Goal: Transaction & Acquisition: Purchase product/service

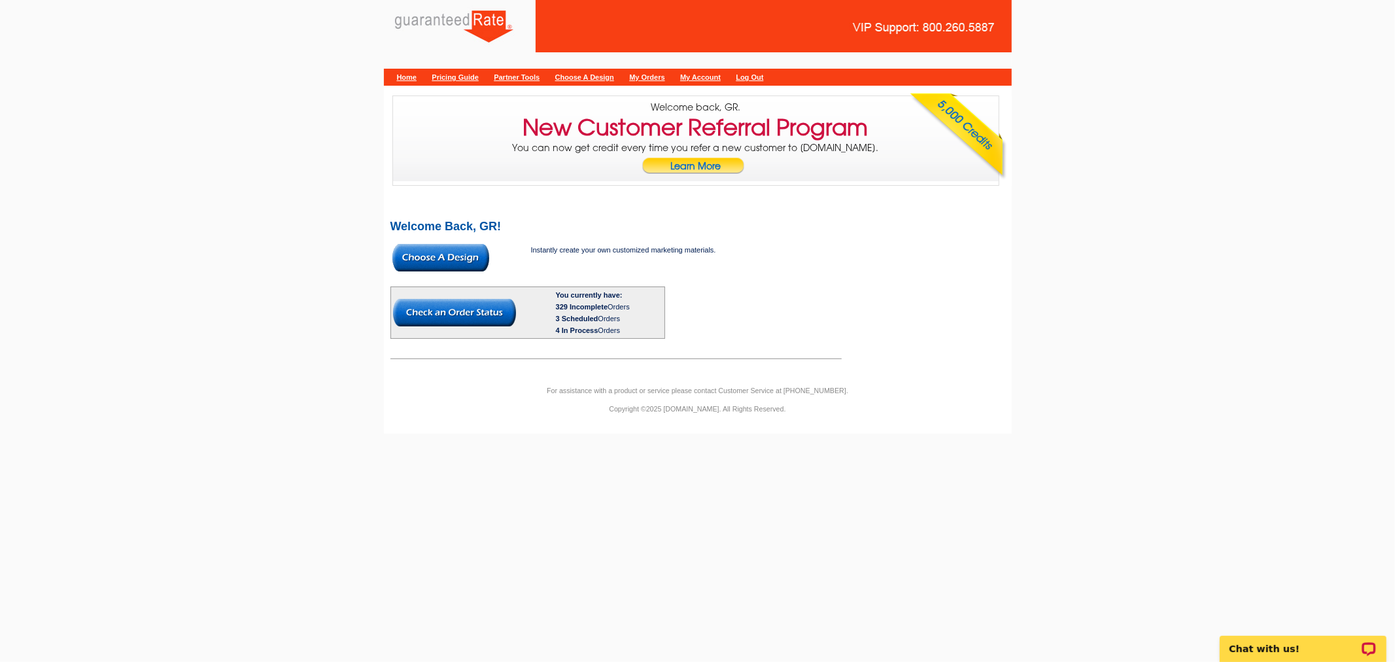
click at [447, 260] on img at bounding box center [441, 257] width 97 height 27
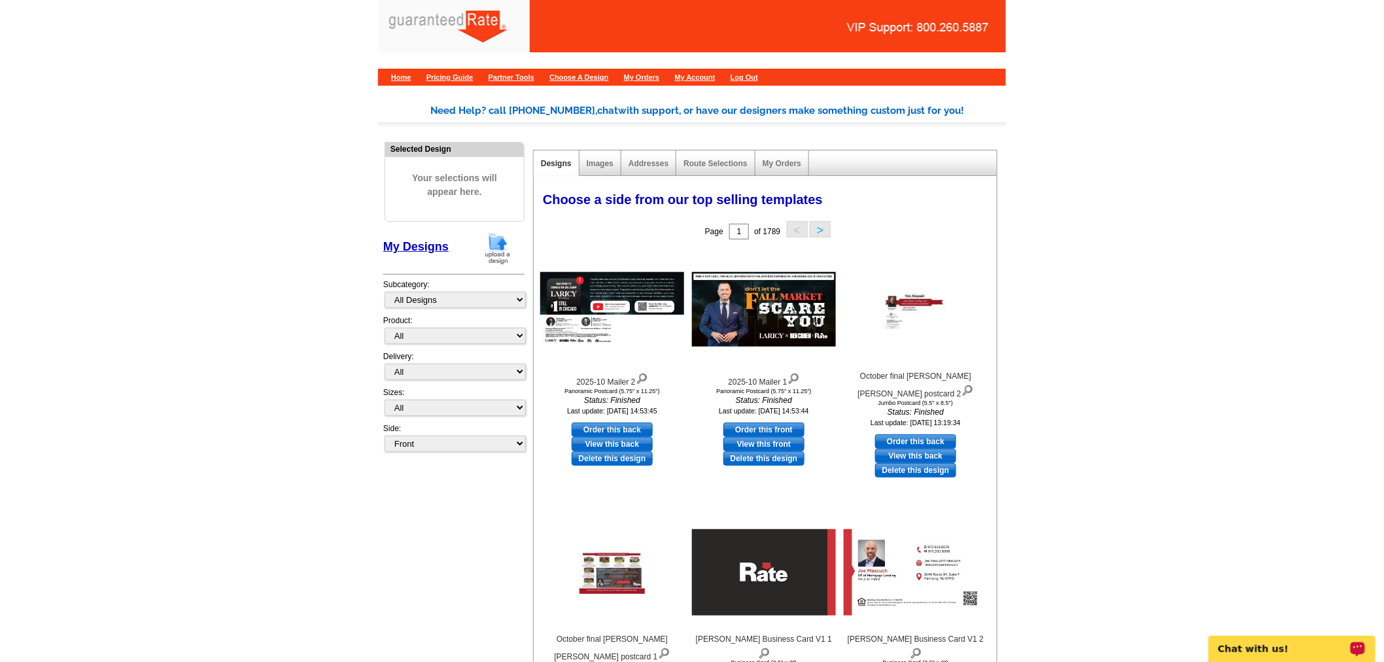
click at [506, 253] on img at bounding box center [498, 248] width 34 height 33
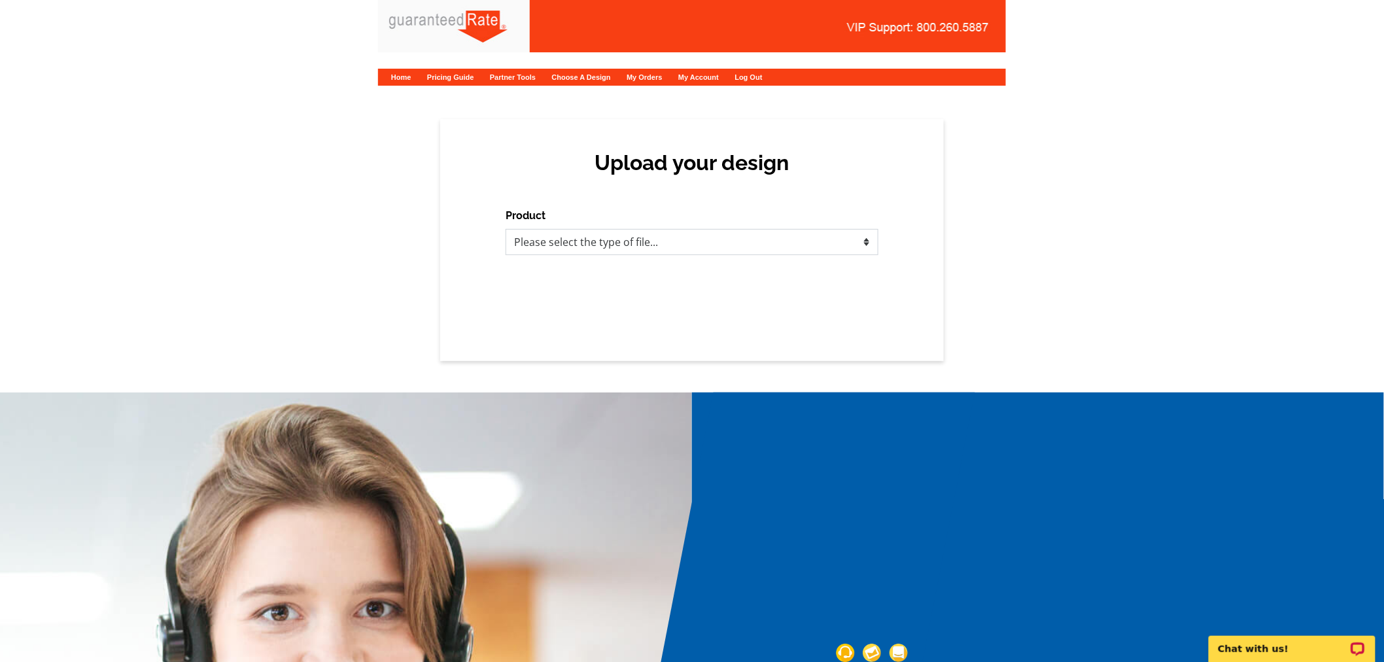
click at [631, 243] on select "Please select the type of file... Postcards Calendars Business Cards Letters an…" at bounding box center [692, 242] width 373 height 26
select select "1"
click at [506, 229] on select "Please select the type of file... Postcards Calendars Business Cards Letters an…" at bounding box center [692, 242] width 373 height 26
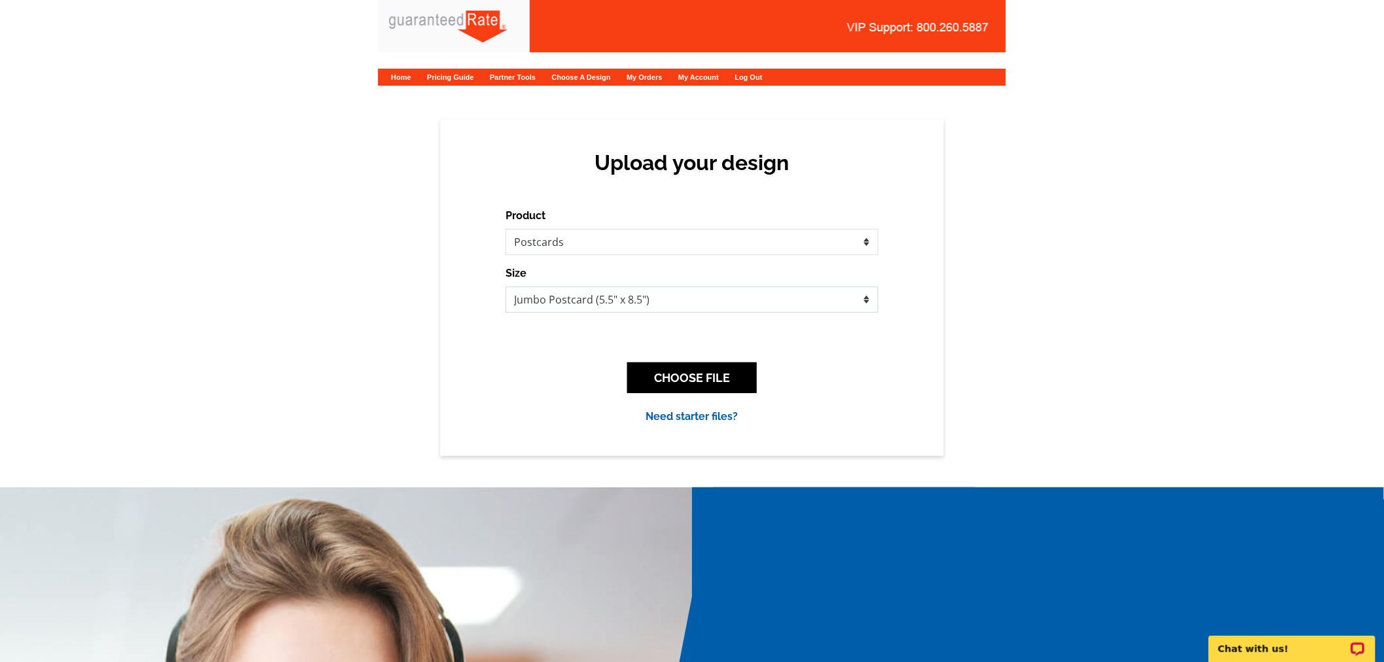
click at [590, 306] on select "Jumbo Postcard (5.5" x 8.5") Regular Postcard (4.25" x 5.6") Panoramic Postcard…" at bounding box center [692, 300] width 373 height 26
select select "1"
click at [506, 287] on select "Jumbo Postcard (5.5" x 8.5") Regular Postcard (4.25" x 5.6") Panoramic Postcard…" at bounding box center [692, 300] width 373 height 26
click at [672, 368] on button "CHOOSE FILE" at bounding box center [692, 377] width 130 height 31
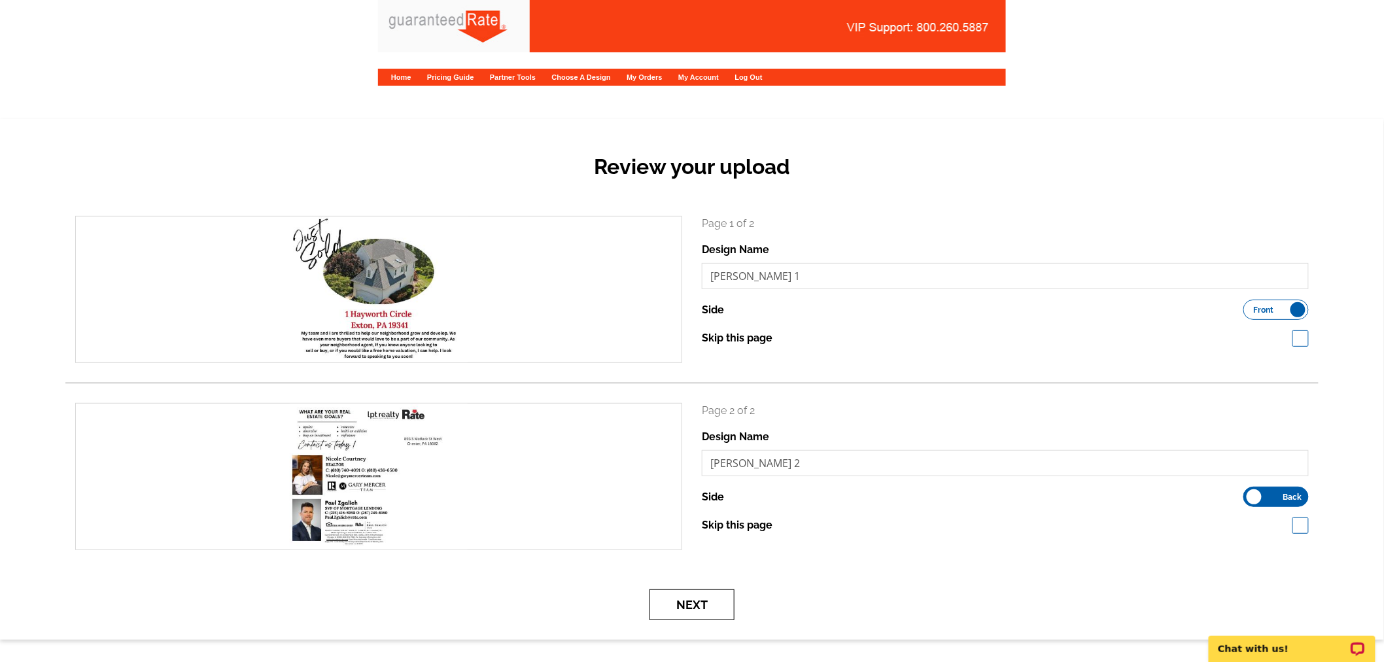
click at [701, 614] on button "Next" at bounding box center [692, 604] width 85 height 31
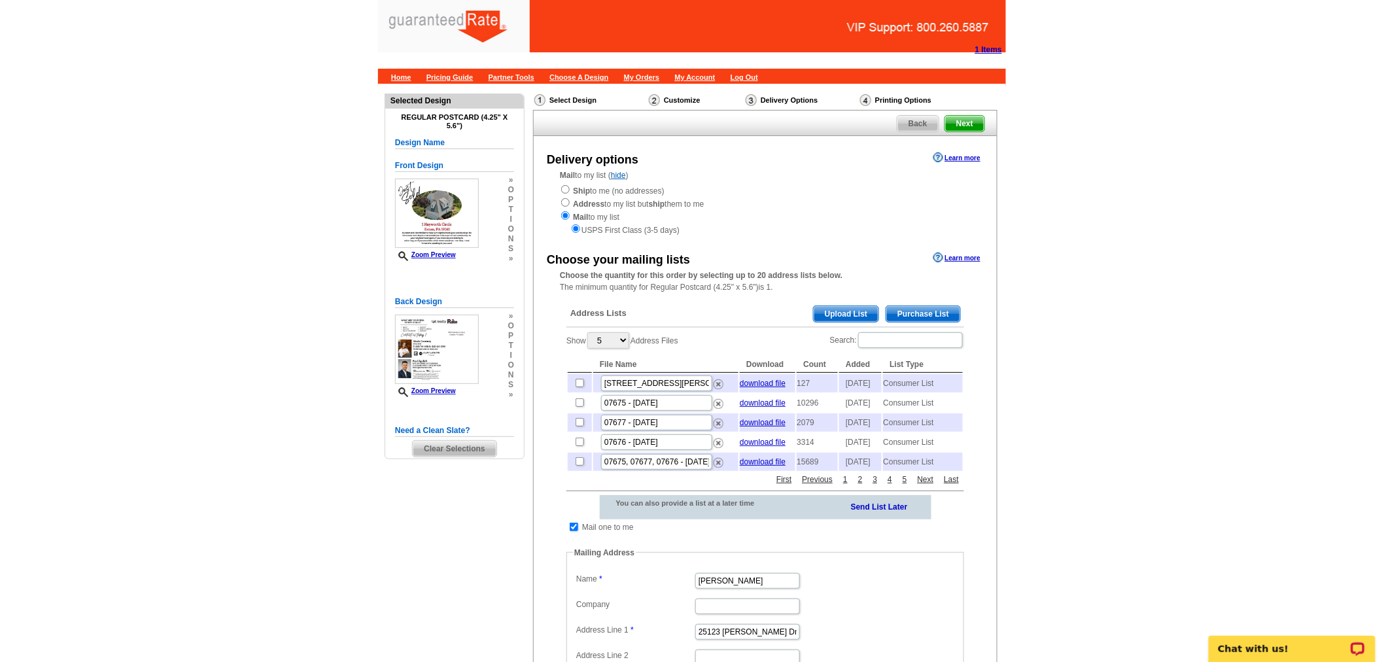
click at [840, 313] on span "Upload List" at bounding box center [846, 314] width 65 height 16
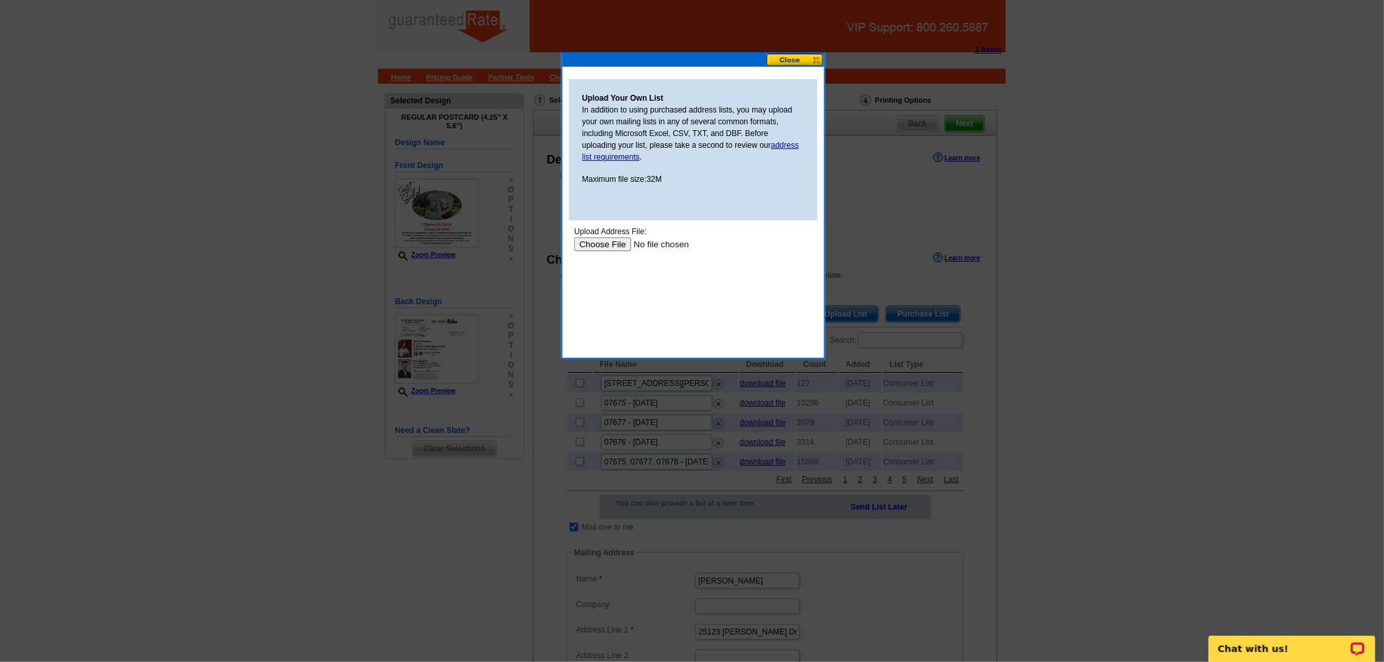
type input "C:\fakepath\[PERSON_NAME] mailers.csv"
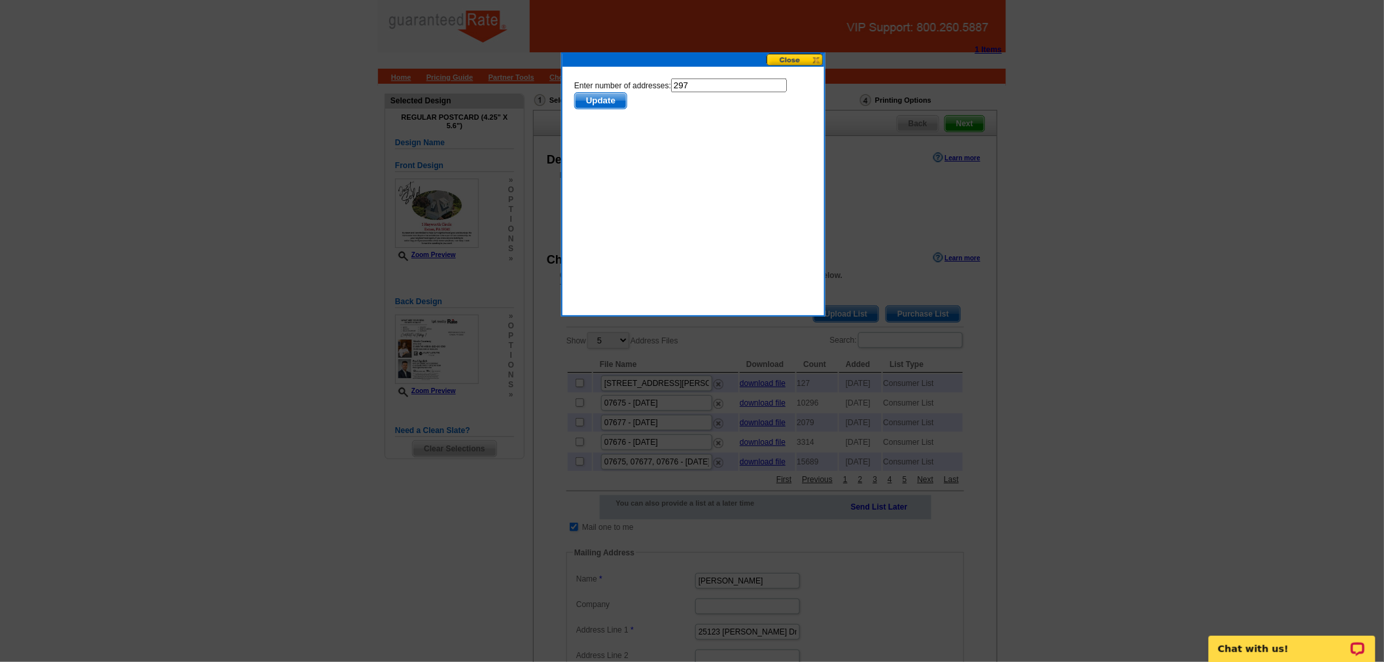
click at [730, 83] on input "297" at bounding box center [729, 85] width 116 height 14
type input "296"
click at [626, 92] on span "Update" at bounding box center [600, 100] width 52 height 16
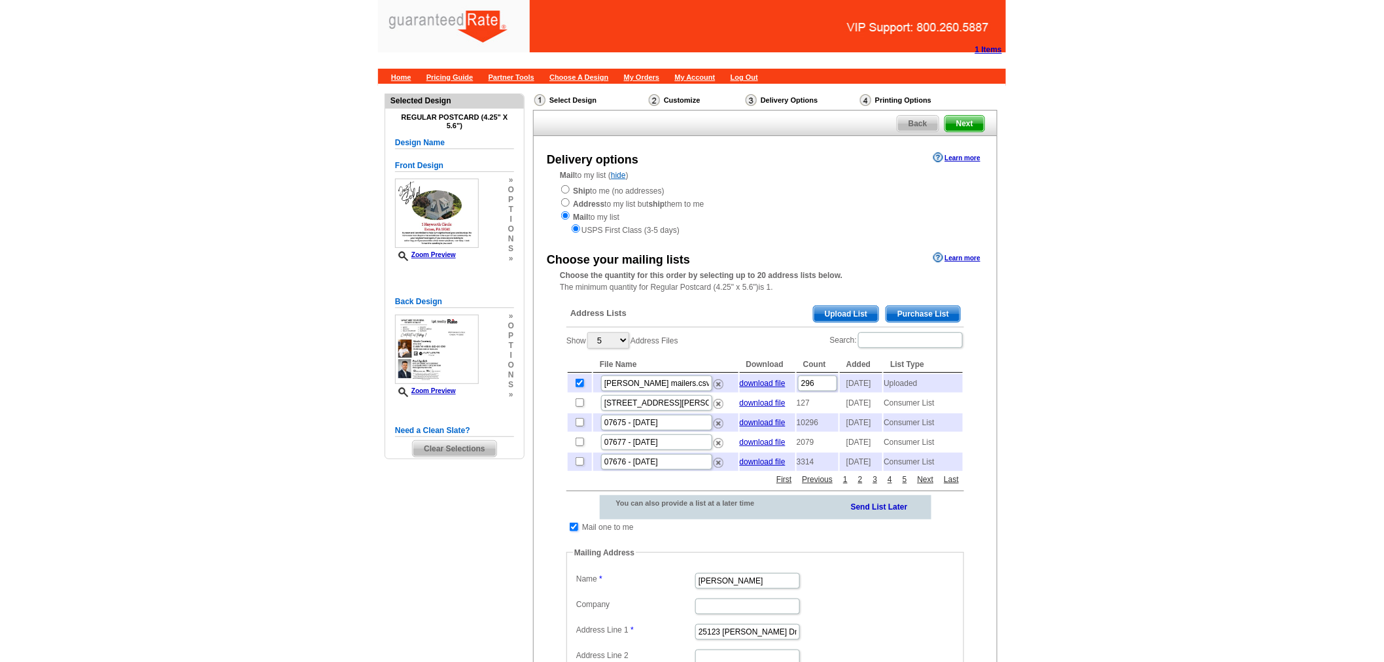
click at [572, 531] on input "checkbox" at bounding box center [574, 527] width 9 height 9
checkbox input "false"
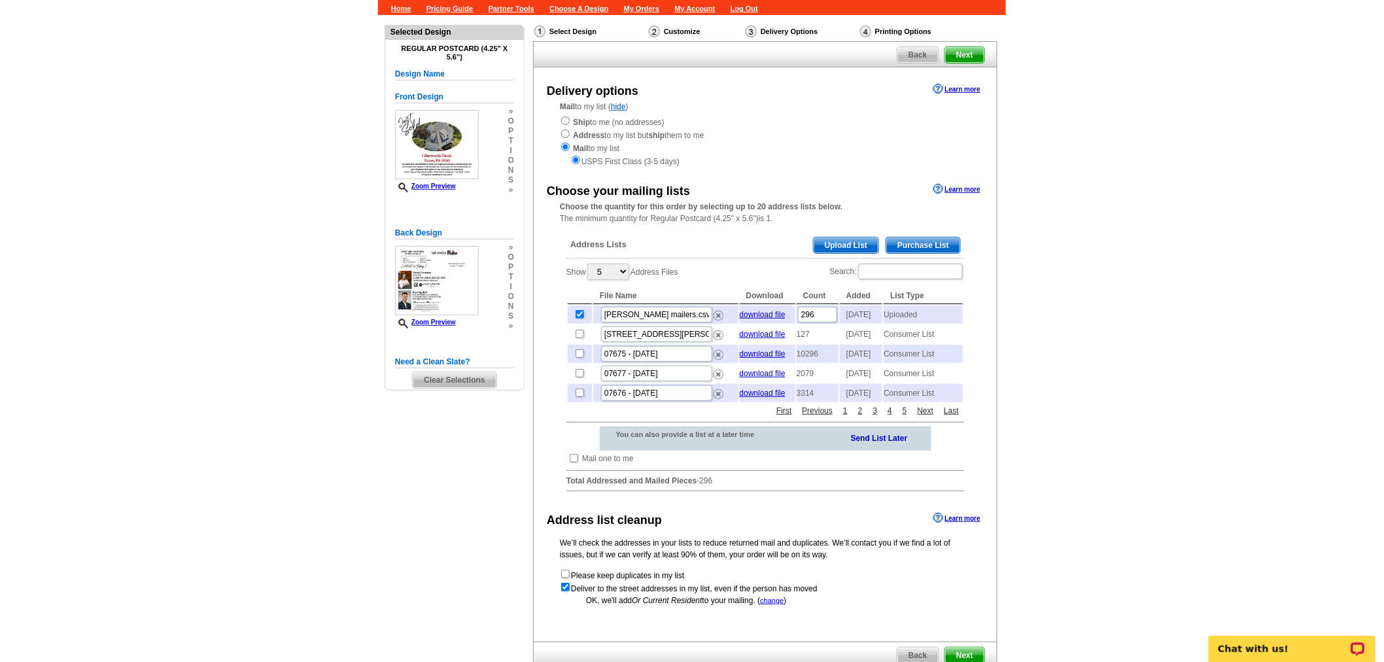
scroll to position [214, 0]
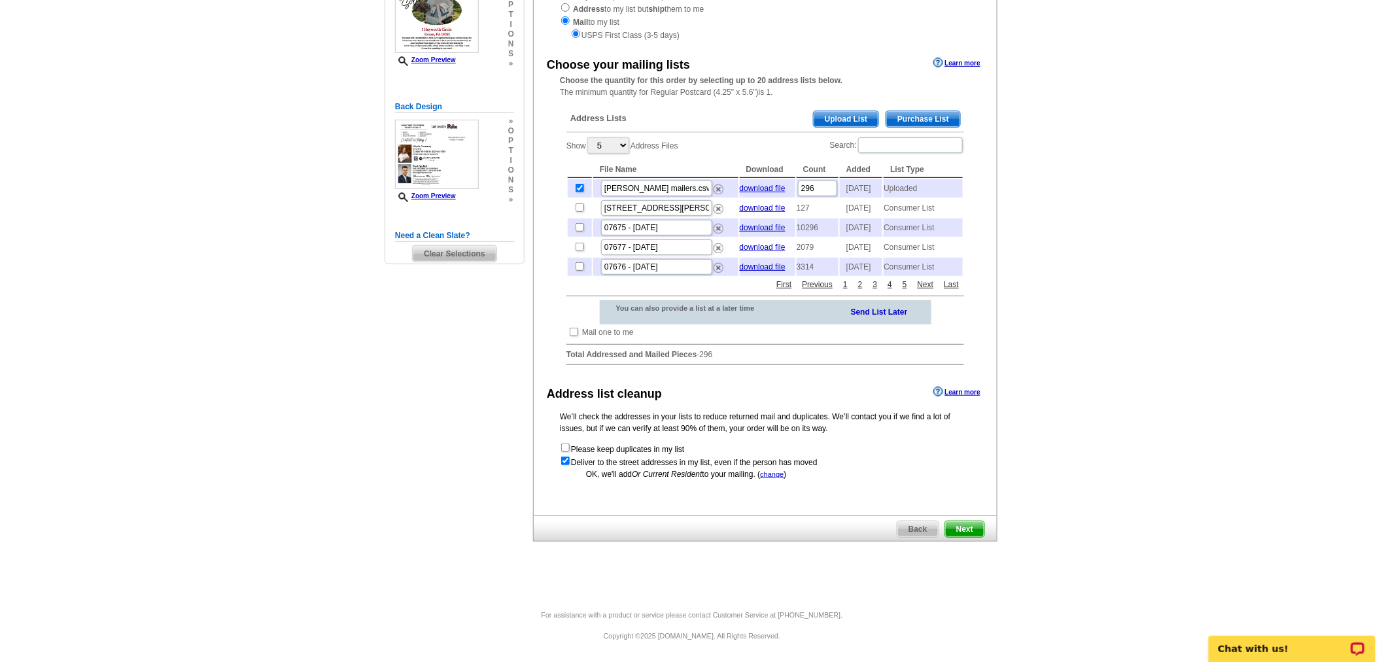
click at [965, 534] on span "Next" at bounding box center [964, 529] width 39 height 16
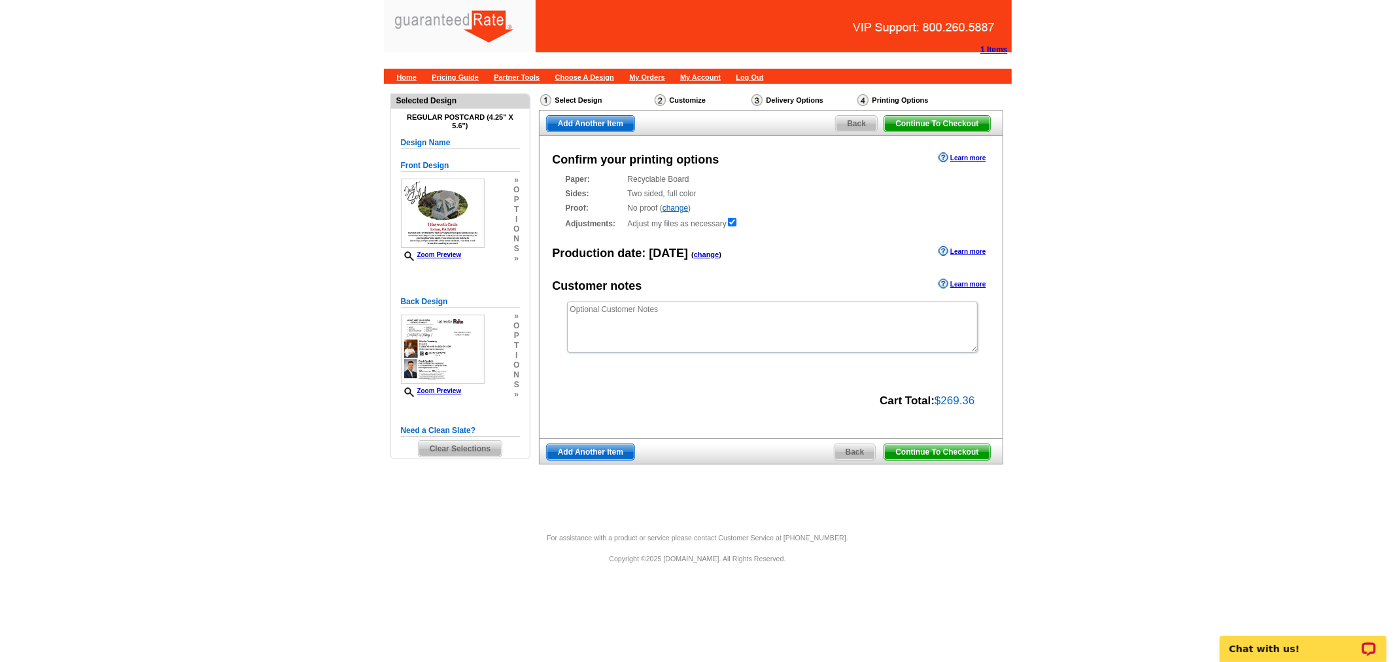
click at [970, 453] on span "Continue To Checkout" at bounding box center [936, 452] width 105 height 16
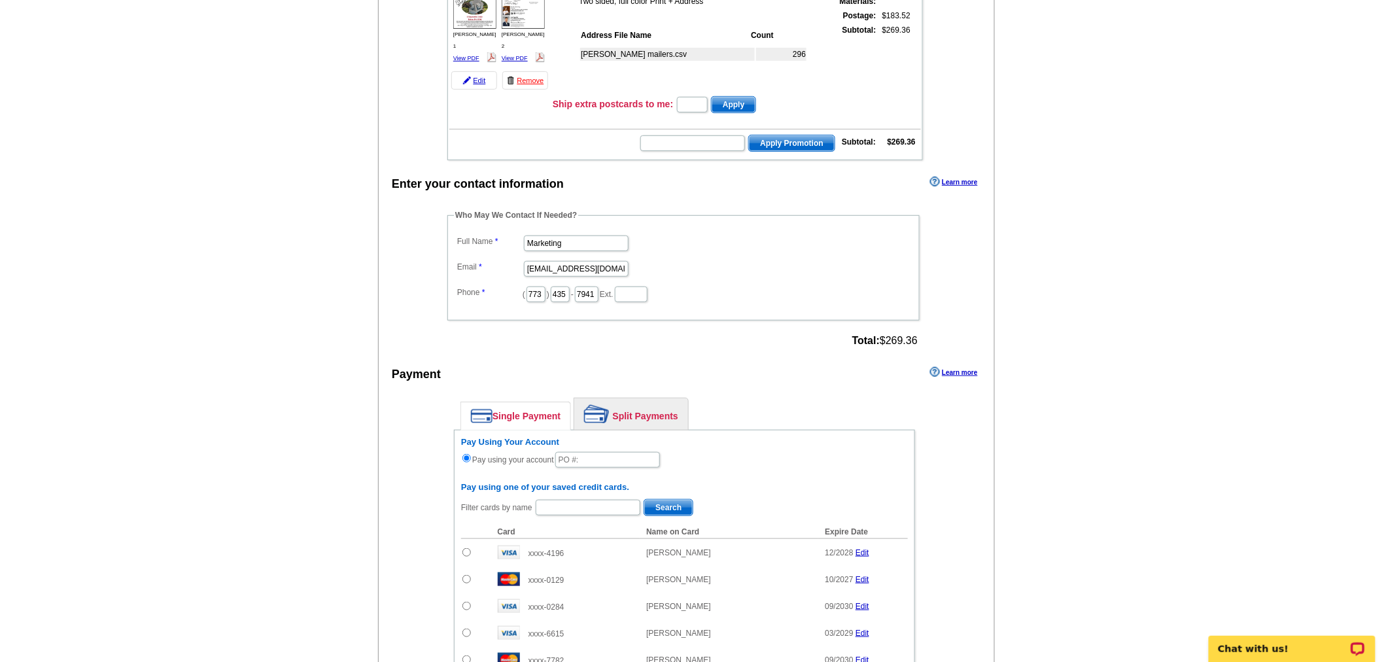
scroll to position [218, 0]
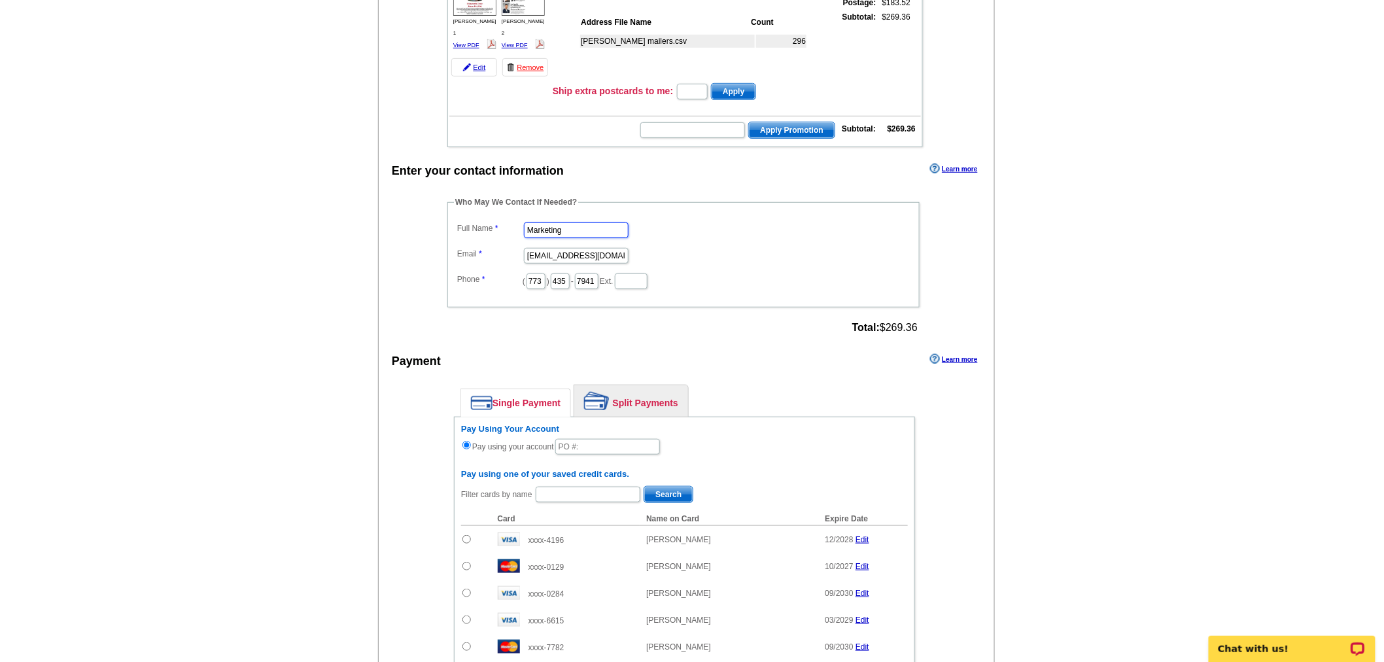
drag, startPoint x: 569, startPoint y: 218, endPoint x: 302, endPoint y: 177, distance: 270.1
click at [302, 177] on main "Add Another Item Checkout Order Name: My Order 2025-10-08 Save Order Review you…" at bounding box center [692, 436] width 1384 height 1141
type input "[PERSON_NAME]"
drag, startPoint x: 525, startPoint y: 247, endPoint x: 769, endPoint y: 258, distance: 243.6
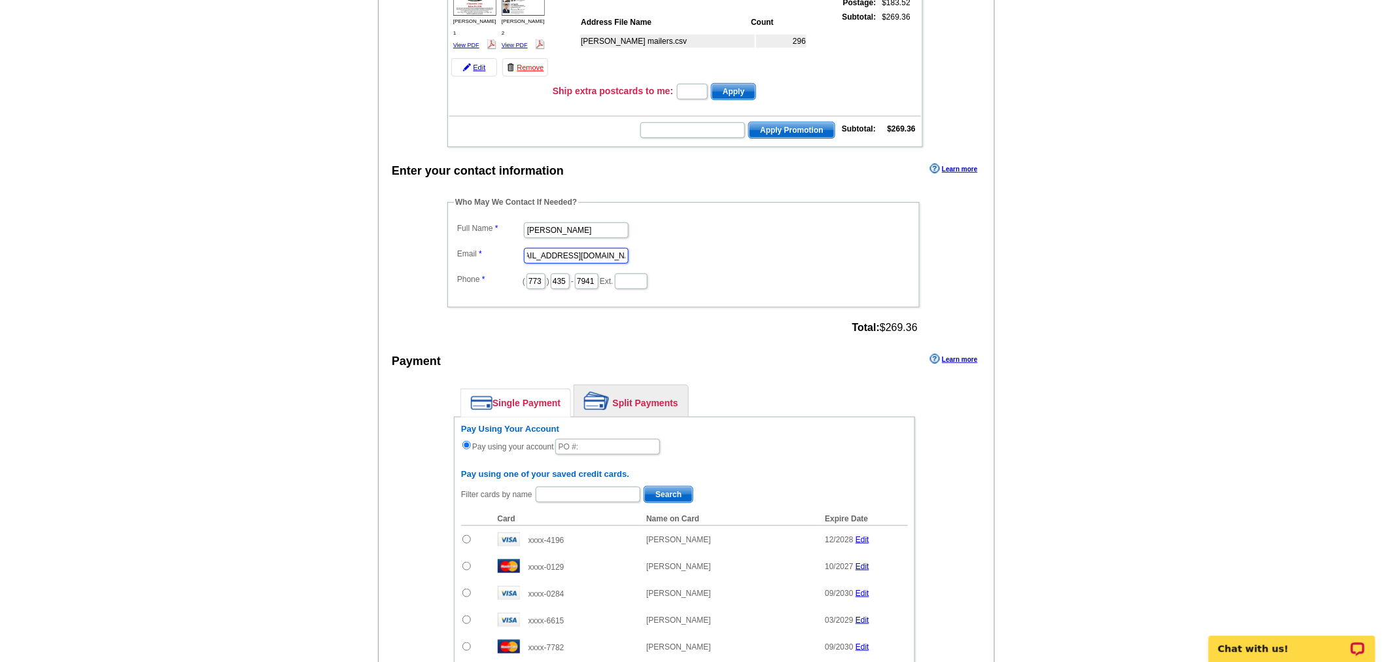
click at [769, 258] on dl "Full Name Ester Jacobe Email marketing@guaranteedrate.com Phone ( 773 ) 435 - 7…" at bounding box center [683, 254] width 459 height 71
type input "[EMAIL_ADDRESS][PERSON_NAME][DOMAIN_NAME]"
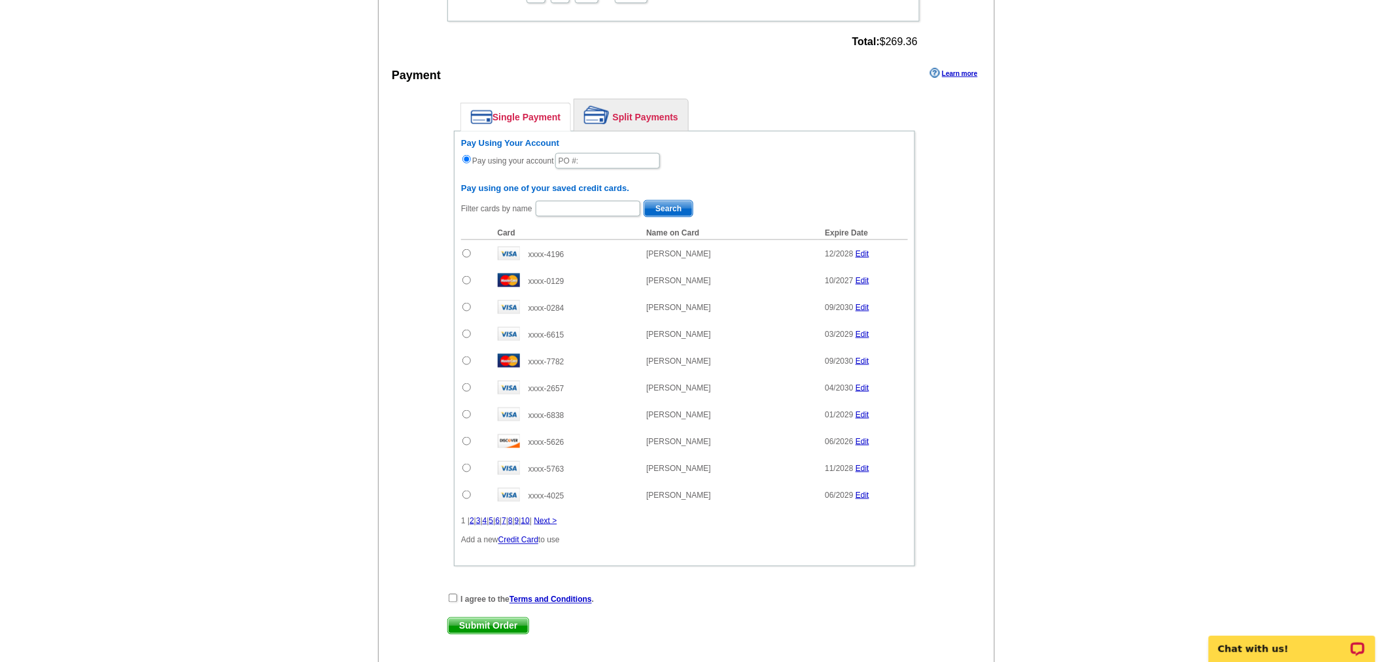
scroll to position [508, 0]
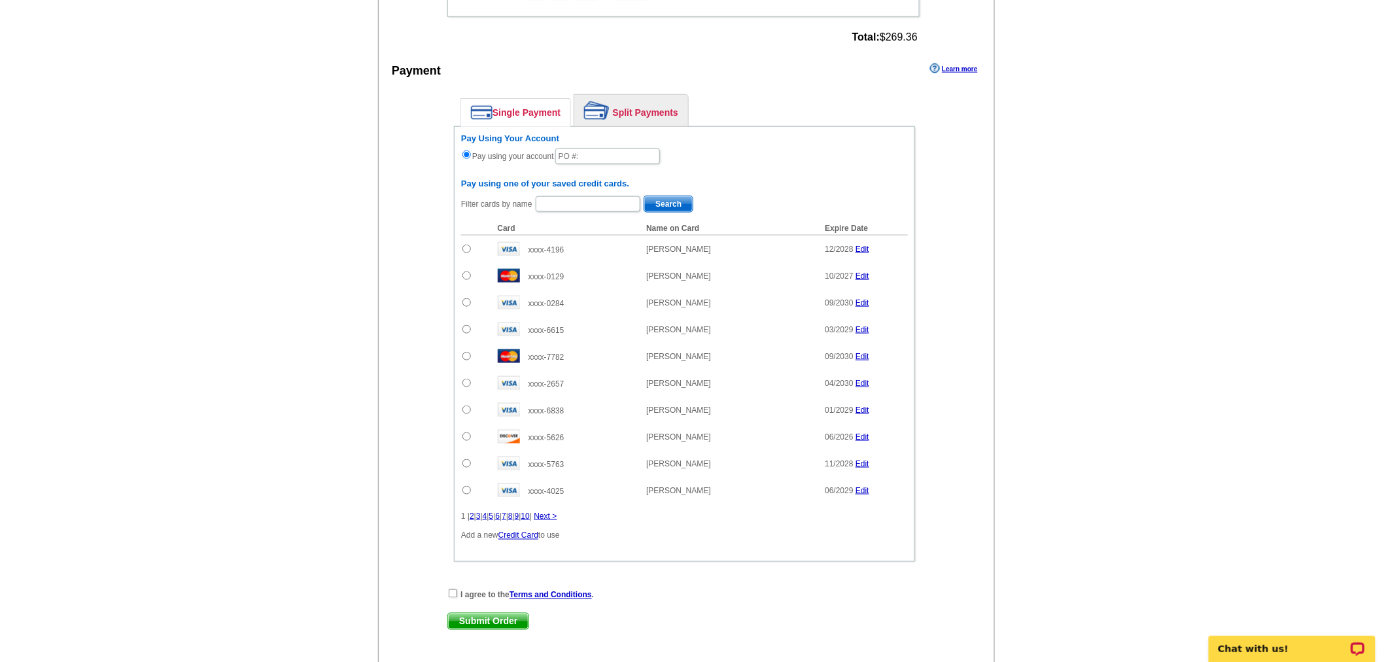
click at [667, 110] on link "Split Payments" at bounding box center [631, 110] width 114 height 31
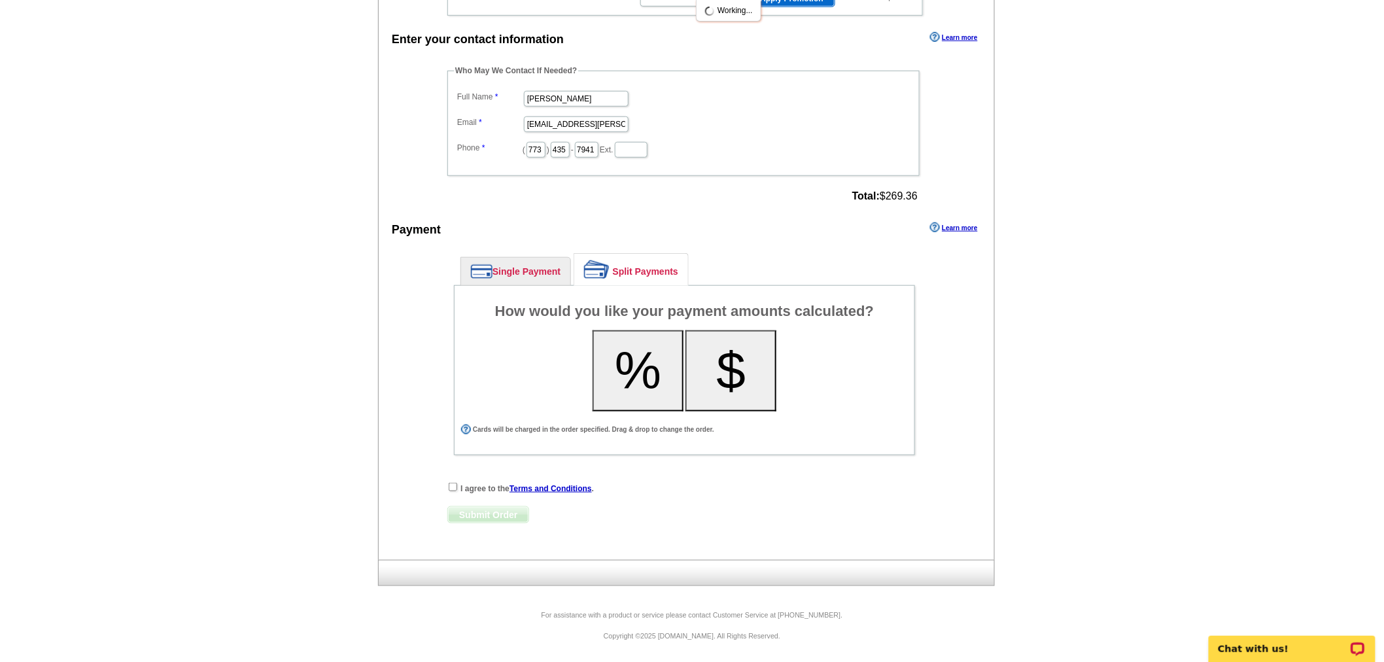
scroll to position [341, 0]
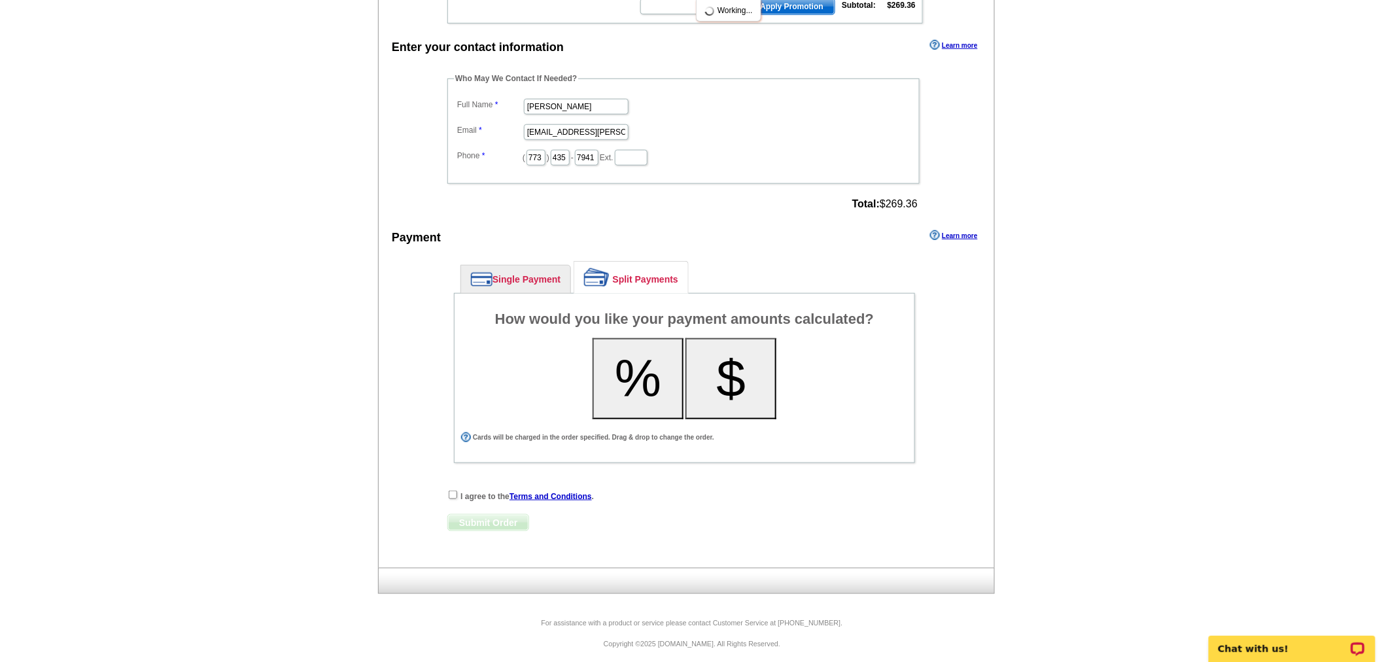
click at [665, 374] on button "%" at bounding box center [638, 378] width 91 height 81
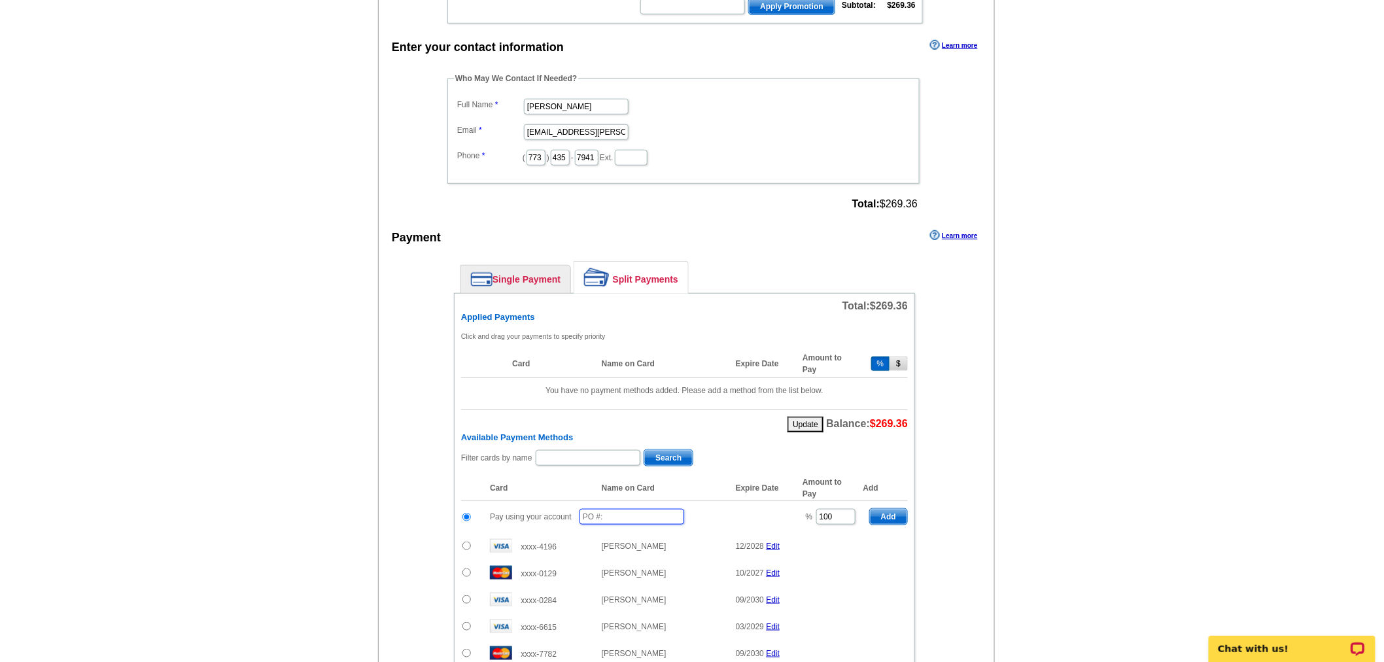
click at [625, 513] on input "text" at bounding box center [632, 517] width 105 height 16
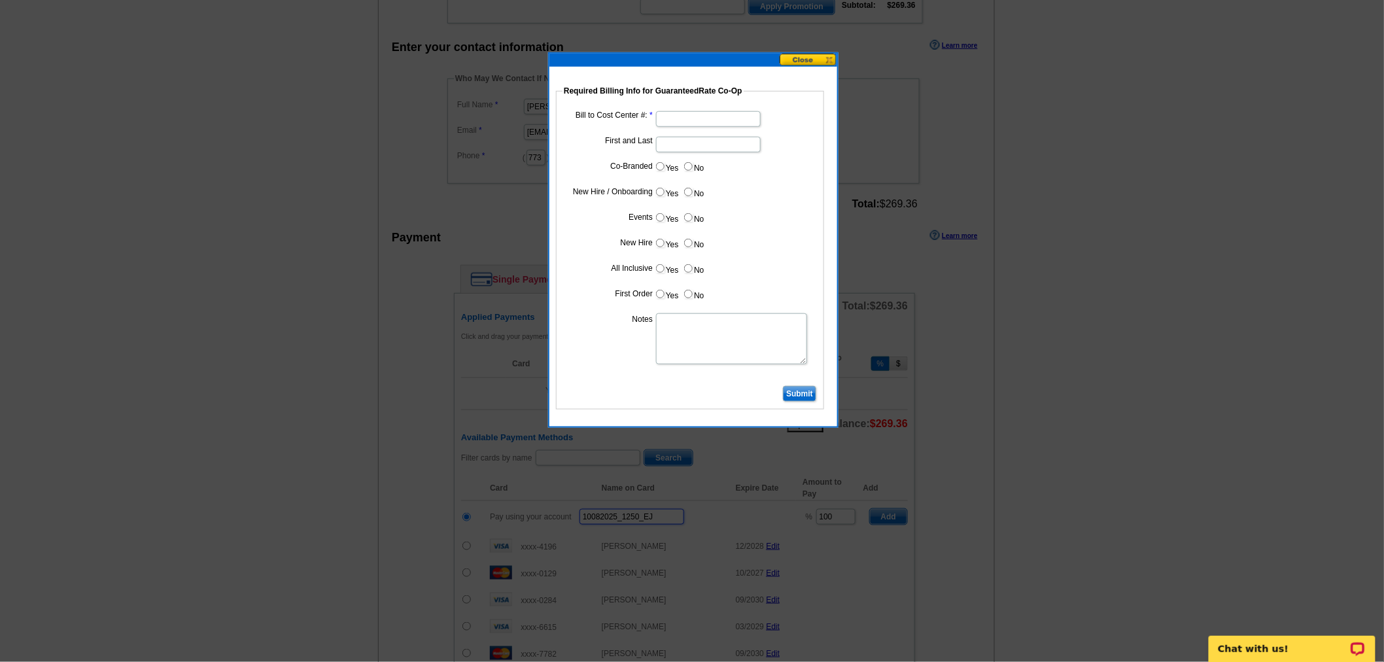
type input "10082025_1250_EJ"
click at [733, 127] on dd at bounding box center [690, 118] width 255 height 20
click at [740, 116] on input "Bill to Cost Center #:" at bounding box center [708, 119] width 105 height 16
type input "1241"
click at [702, 147] on input "First and Last" at bounding box center [708, 145] width 105 height 16
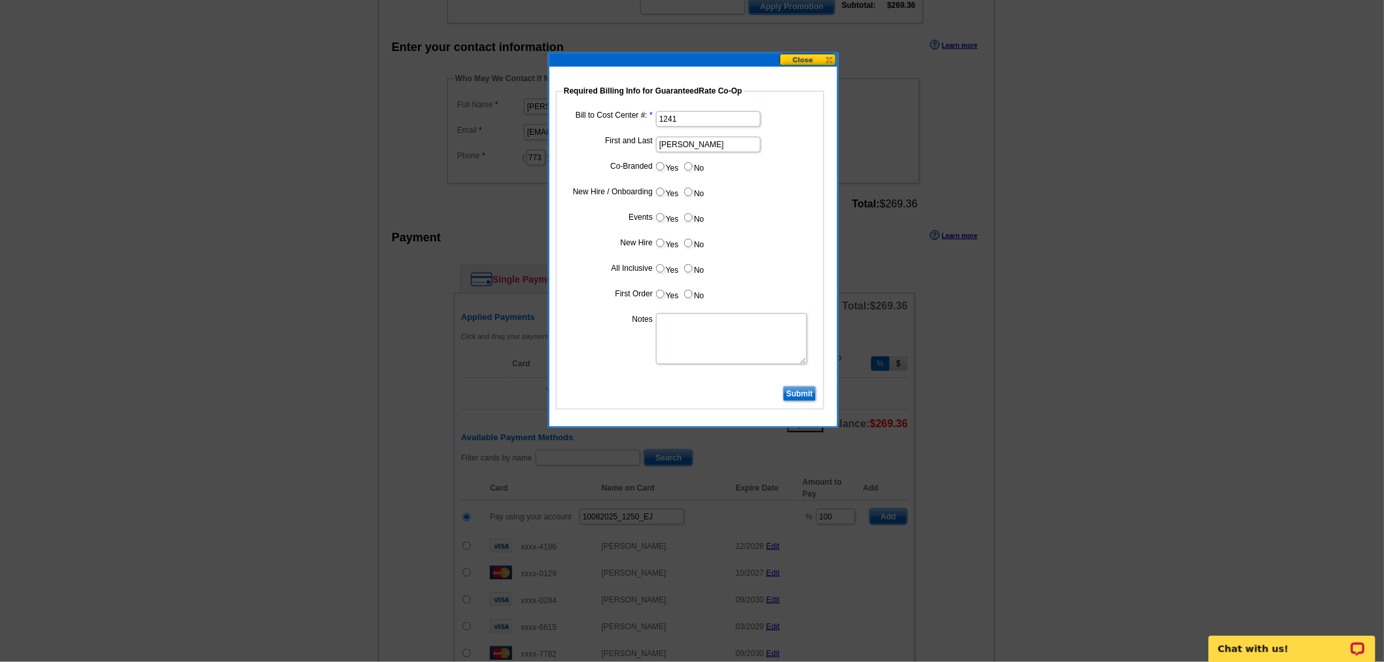
type input "Paul Zgalich"
click at [650, 165] on label "Co-Branded" at bounding box center [609, 166] width 87 height 12
click at [670, 160] on label "Yes" at bounding box center [667, 166] width 24 height 15
click at [665, 162] on input "Yes" at bounding box center [660, 166] width 9 height 9
radio input "true"
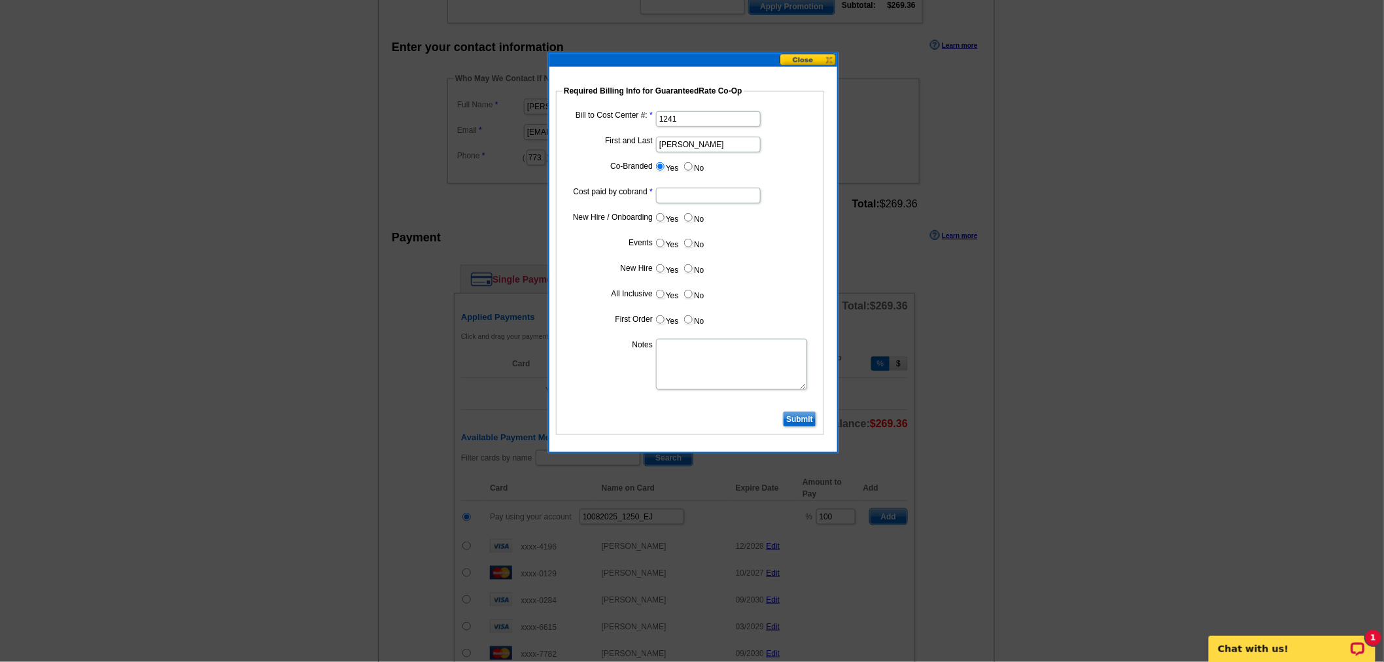
click at [708, 201] on input "Cost paid by cobrand" at bounding box center [708, 196] width 105 height 16
type input "50%"
click at [689, 217] on input "No" at bounding box center [688, 217] width 9 height 9
radio input "true"
click at [689, 240] on input "No" at bounding box center [688, 243] width 9 height 9
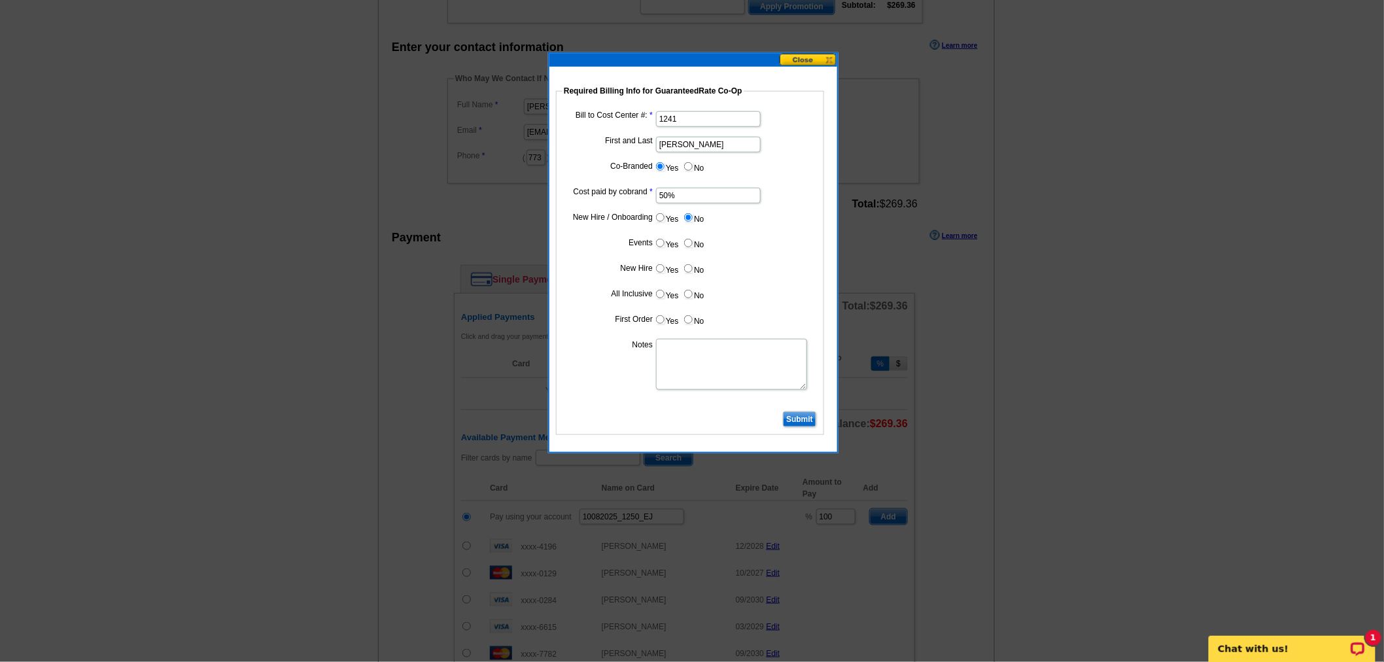
radio input "true"
click at [692, 271] on label "No" at bounding box center [693, 268] width 21 height 15
click at [692, 271] on input "No" at bounding box center [688, 268] width 9 height 9
radio input "true"
click at [692, 287] on label "No" at bounding box center [693, 294] width 21 height 15
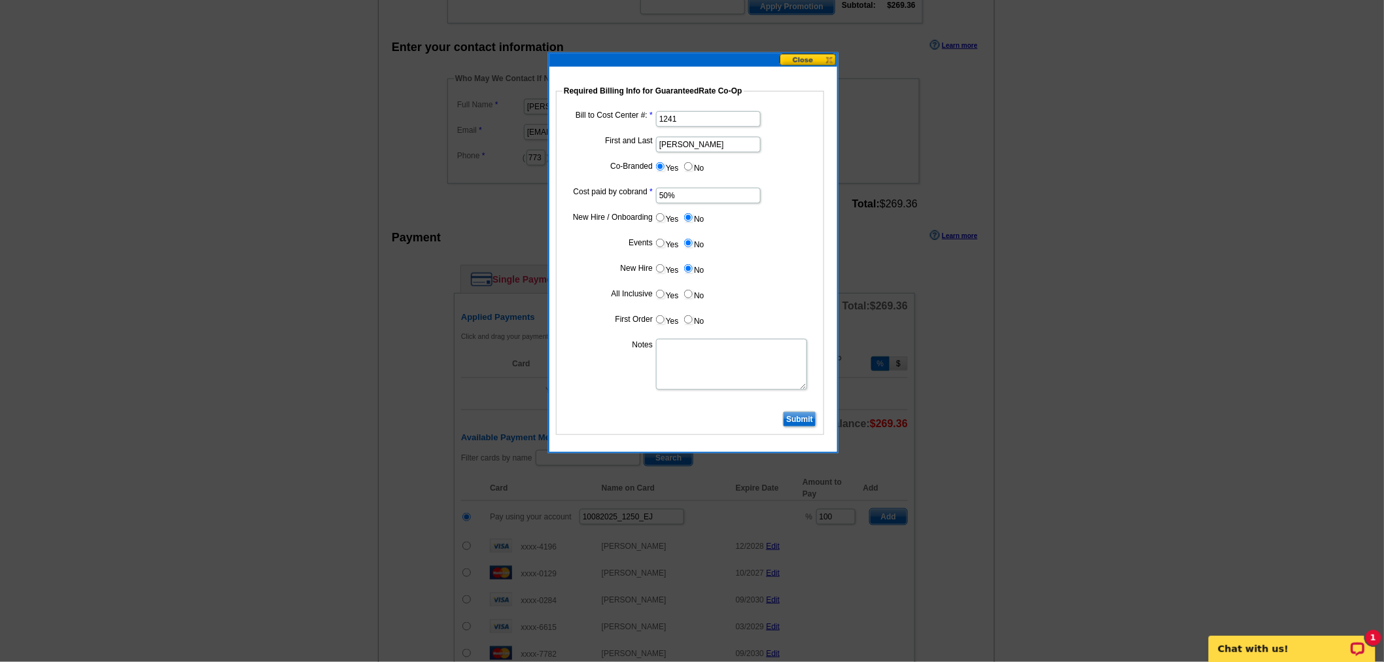
click at [692, 290] on input "No" at bounding box center [688, 294] width 9 height 9
radio input "true"
click at [689, 317] on input "No" at bounding box center [688, 319] width 9 height 9
radio input "true"
click at [697, 339] on textarea "Notes" at bounding box center [731, 364] width 151 height 51
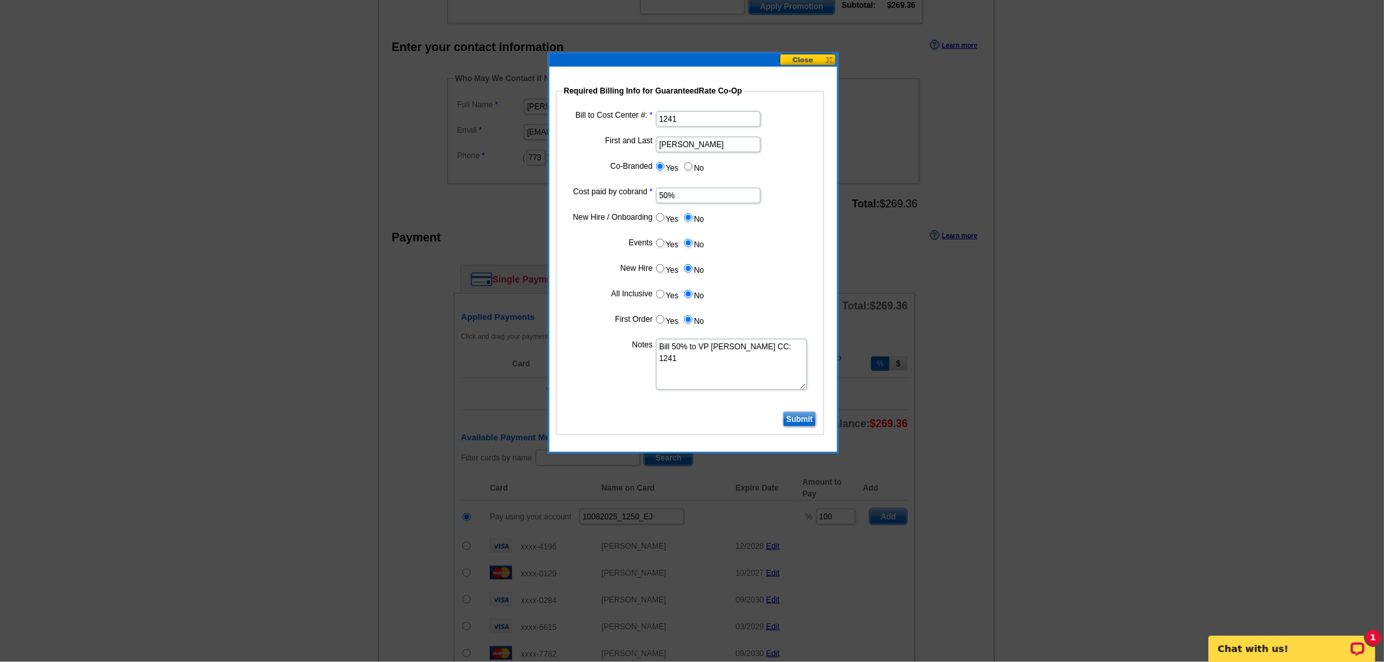
type textarea "Bill 50% to VP Paul Zgalich CC: 1241"
click at [786, 412] on input "Submit" at bounding box center [799, 419] width 33 height 16
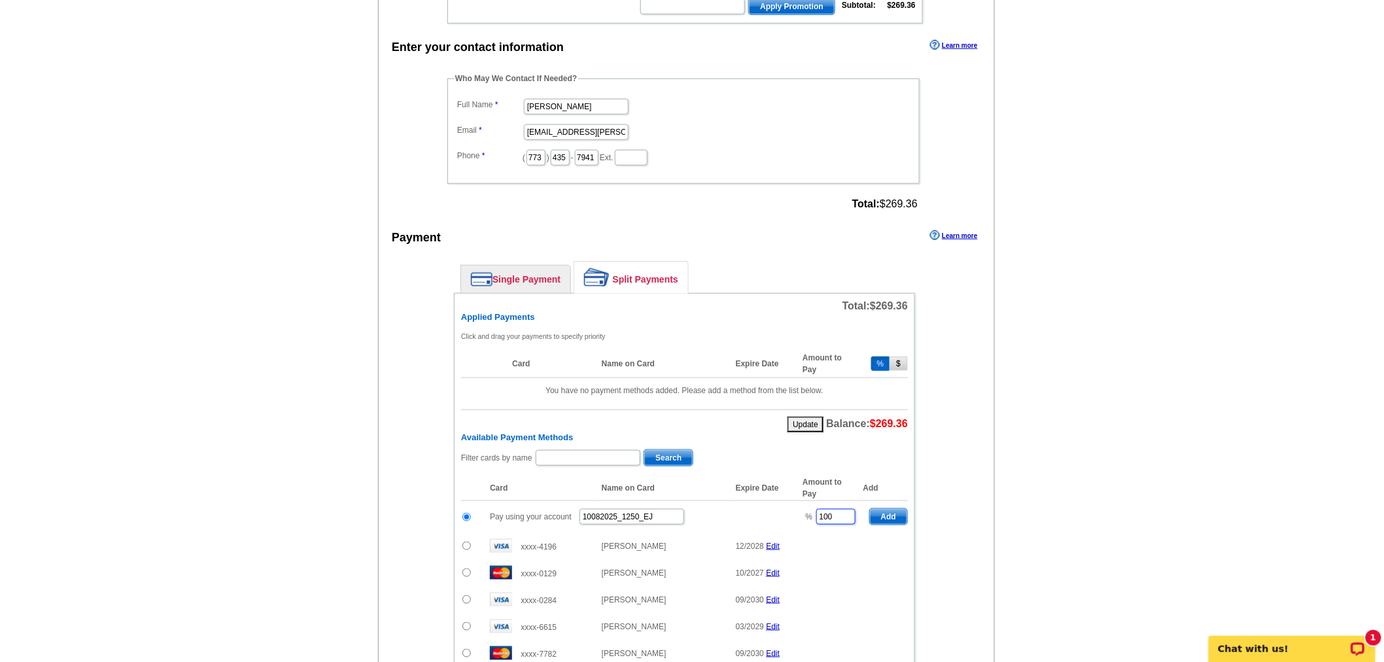
drag, startPoint x: 750, startPoint y: 520, endPoint x: 717, endPoint y: 520, distance: 33.4
click at [717, 520] on tr "Pay using your account 10082025_1250_EJ % 100 Add" at bounding box center [684, 517] width 447 height 32
click at [891, 513] on span "Add" at bounding box center [888, 517] width 37 height 16
type input "100"
radio input "false"
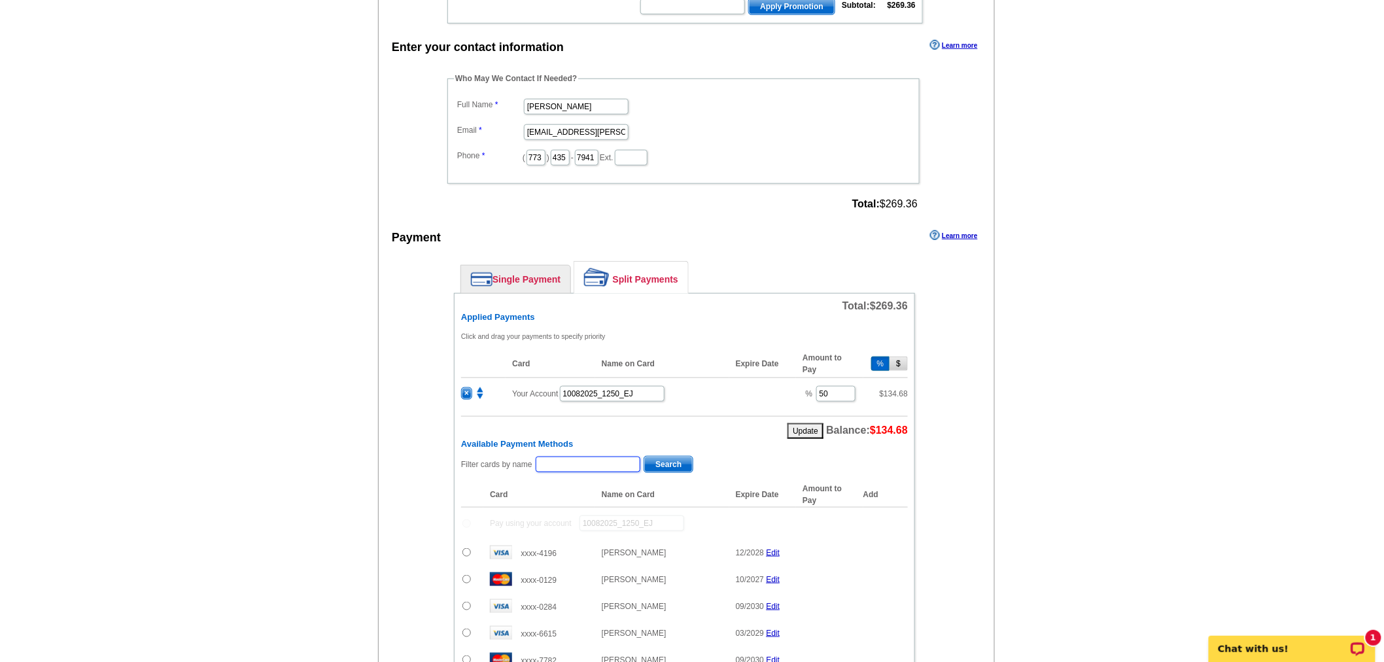
click at [601, 457] on input "text" at bounding box center [588, 465] width 105 height 16
type input "paul zgalich"
drag, startPoint x: 601, startPoint y: 448, endPoint x: 532, endPoint y: 459, distance: 69.5
click at [532, 459] on div "Filter cards by name paul zgalich Search" at bounding box center [684, 465] width 447 height 20
type input "[PERSON_NAME]"
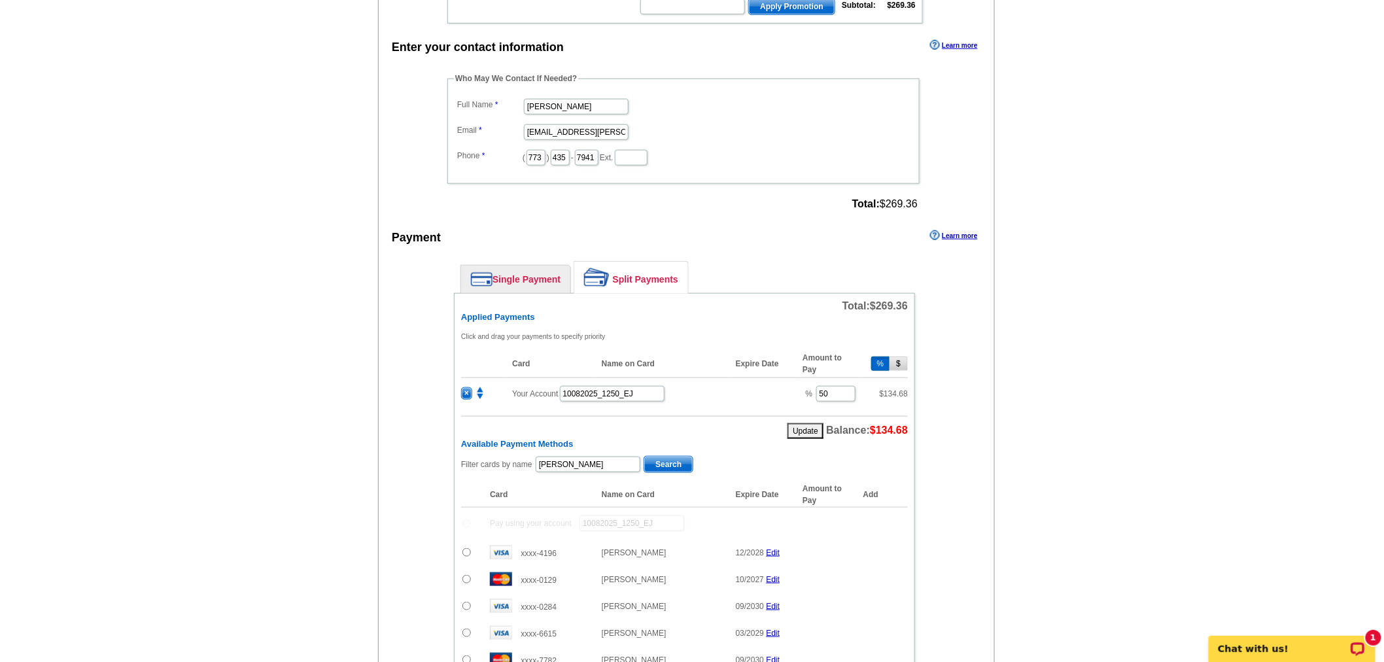
click at [662, 457] on span "Search" at bounding box center [668, 465] width 48 height 16
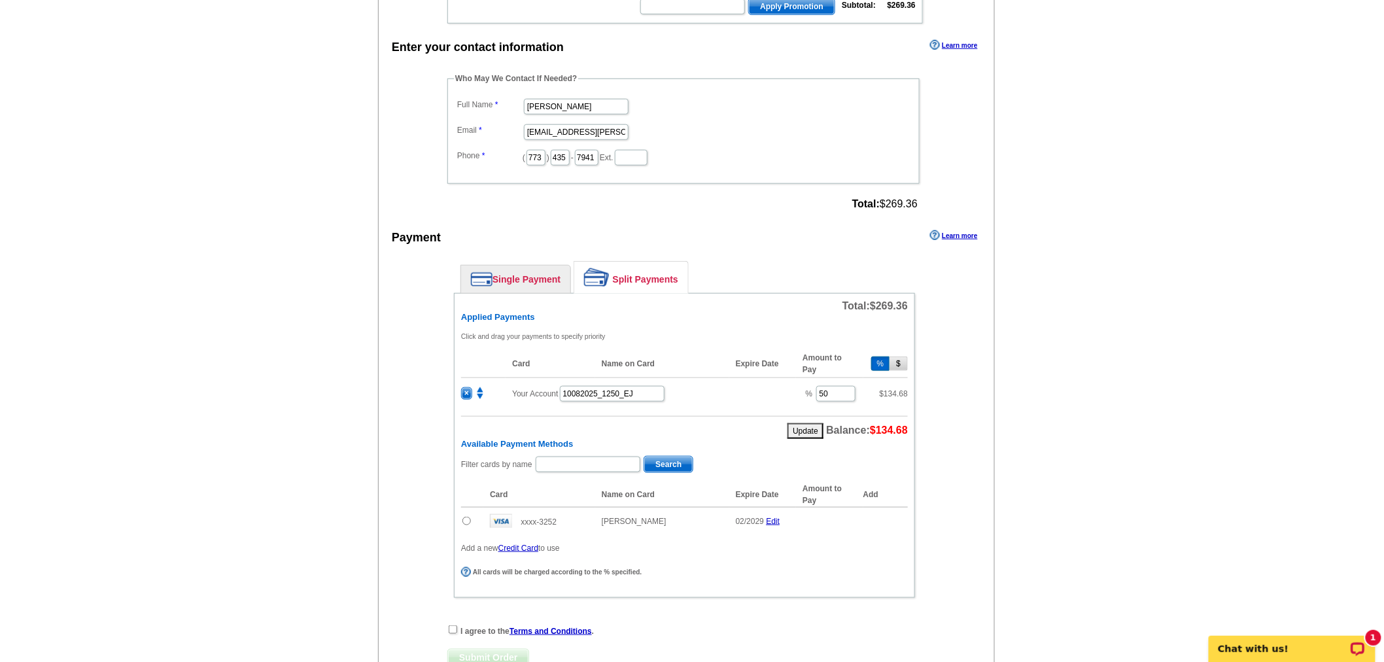
click at [471, 517] on input "radio" at bounding box center [466, 521] width 9 height 9
click at [903, 515] on span "Add" at bounding box center [888, 523] width 37 height 16
radio input "false"
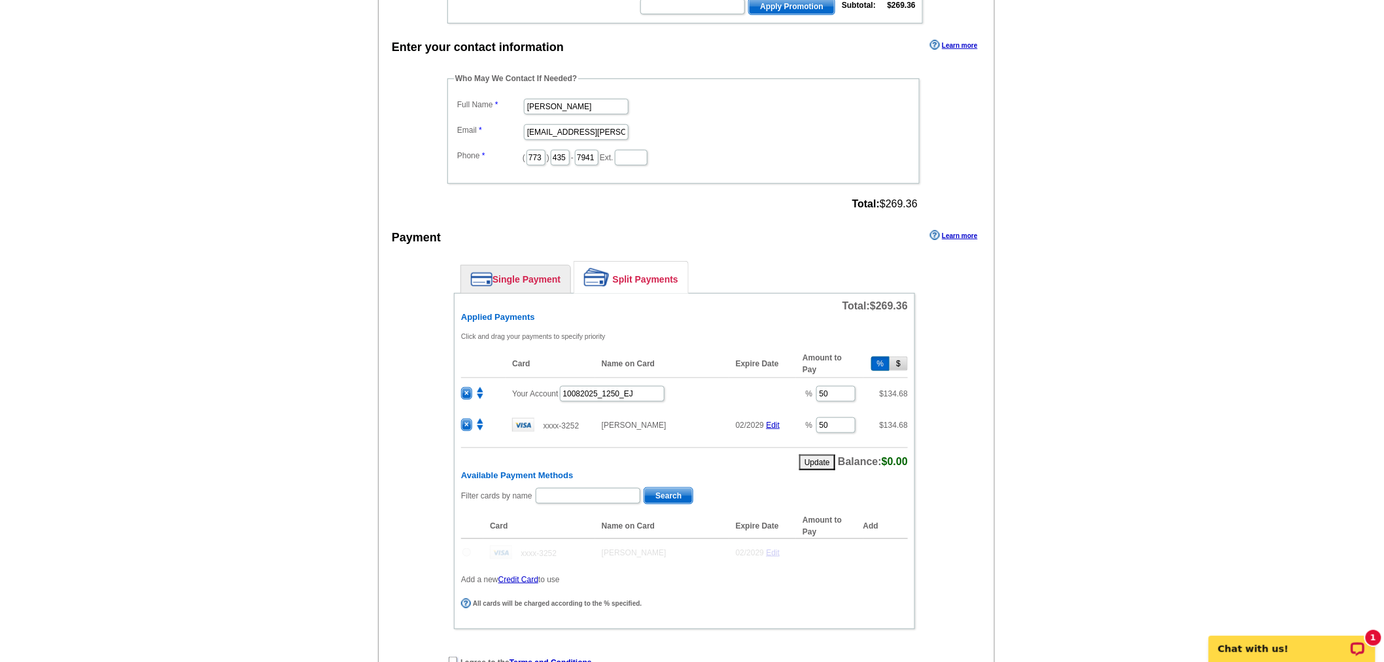
click at [452, 657] on input "checkbox" at bounding box center [453, 661] width 9 height 9
checkbox input "true"
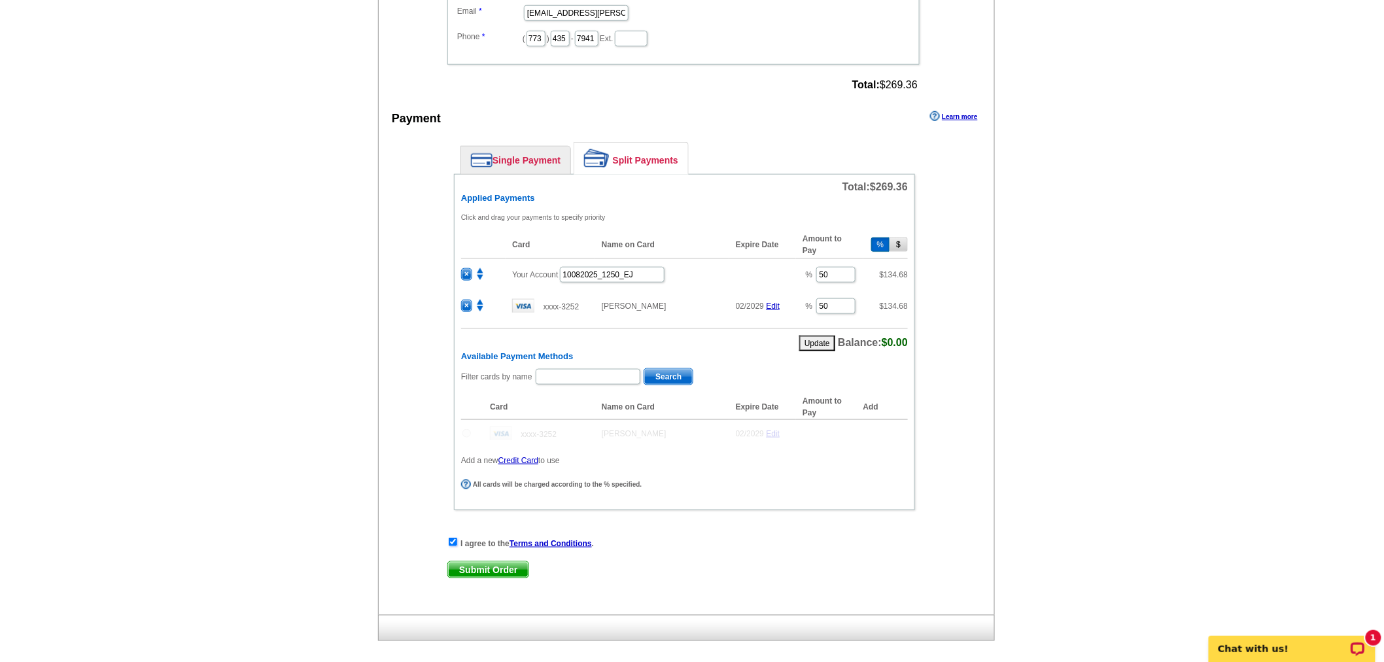
scroll to position [508, 0]
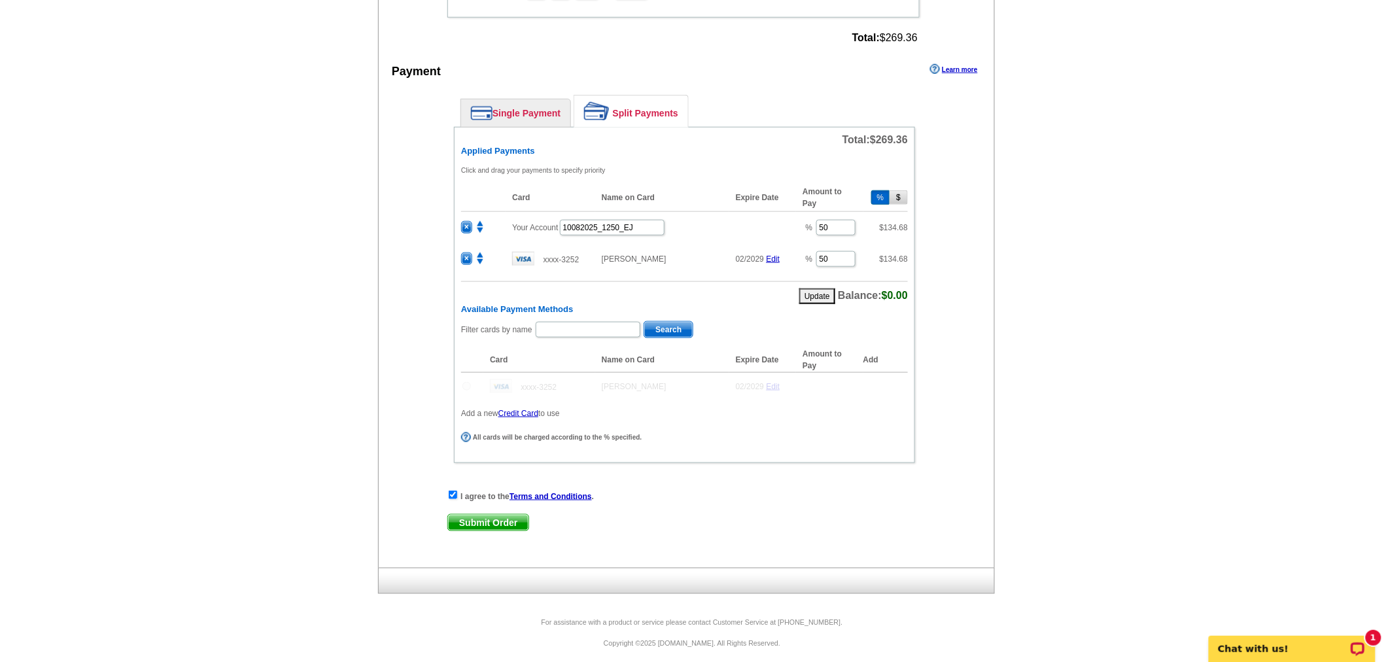
click at [480, 515] on span "Submit Order" at bounding box center [488, 523] width 80 height 16
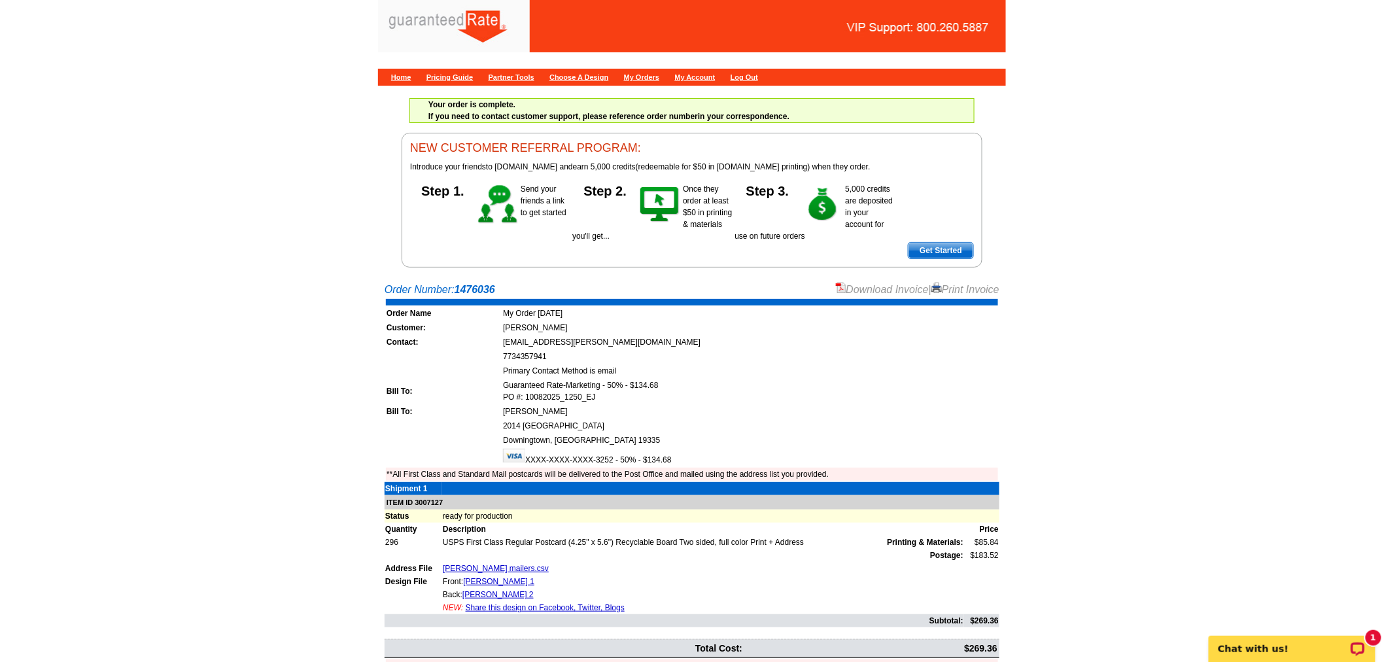
click at [870, 288] on link "Download Invoice" at bounding box center [882, 289] width 93 height 11
